Goal: Find specific page/section

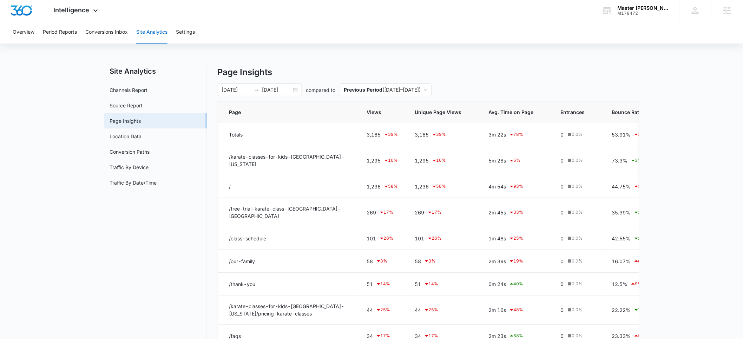
scroll to position [0, 7]
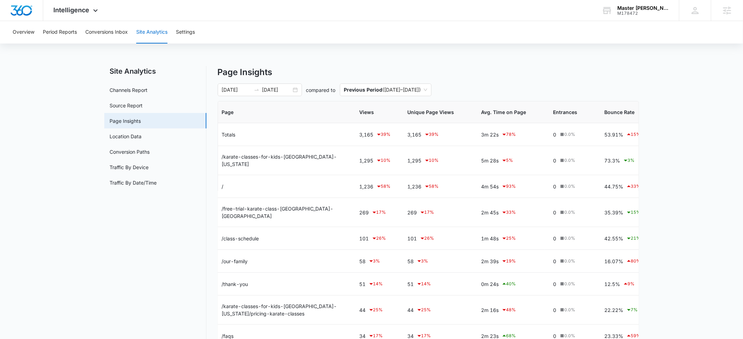
click at [631, 8] on div "Master [PERSON_NAME] Karate Kidz" at bounding box center [642, 8] width 51 height 6
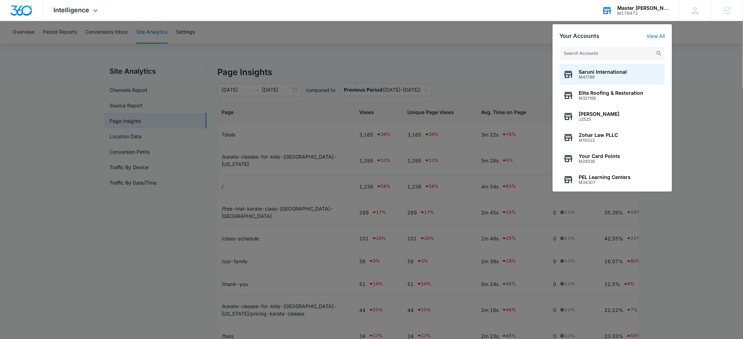
click at [596, 50] on input "text" at bounding box center [611, 53] width 105 height 14
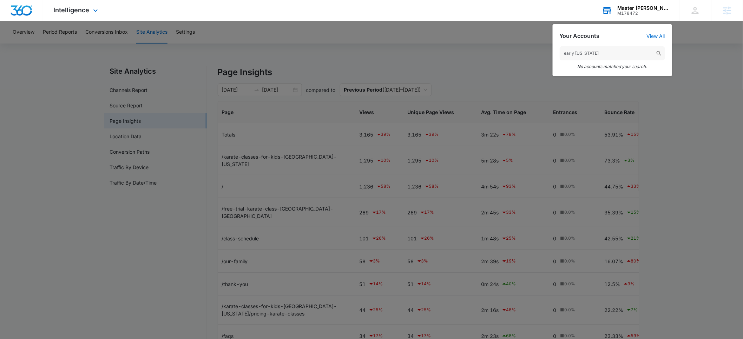
click at [586, 53] on input "early [US_STATE]" at bounding box center [611, 53] width 105 height 14
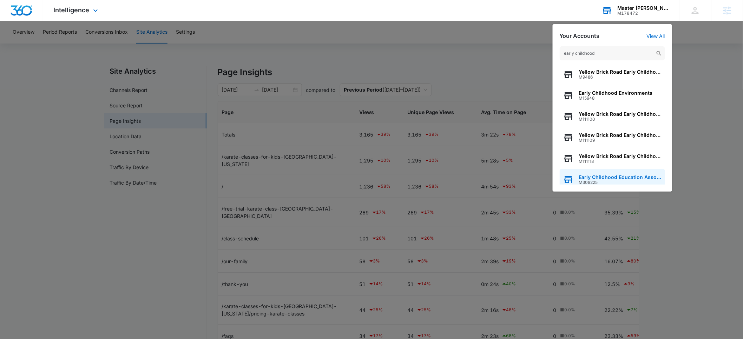
type input "early childhood"
click at [601, 176] on span "Early Childhood Education Association of [US_STATE]" at bounding box center [620, 177] width 82 height 6
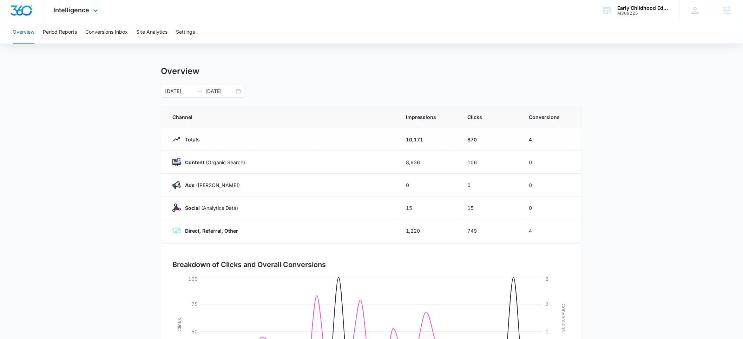
click at [77, 14] on div "Intelligence Apps Reputation Websites Forms CRM Email Social Payments POS Conte…" at bounding box center [76, 10] width 67 height 21
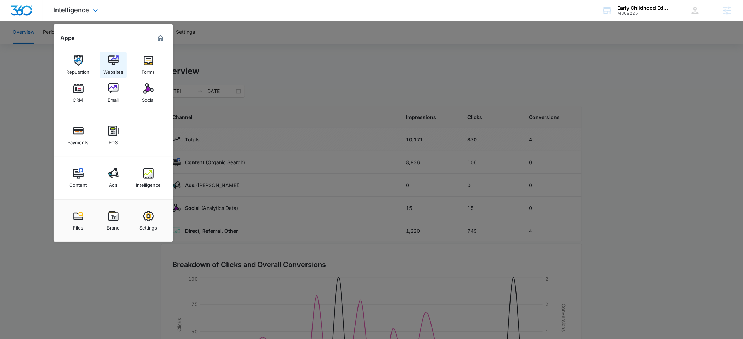
click at [110, 75] on link "Websites" at bounding box center [113, 65] width 27 height 27
